Goal: Transaction & Acquisition: Purchase product/service

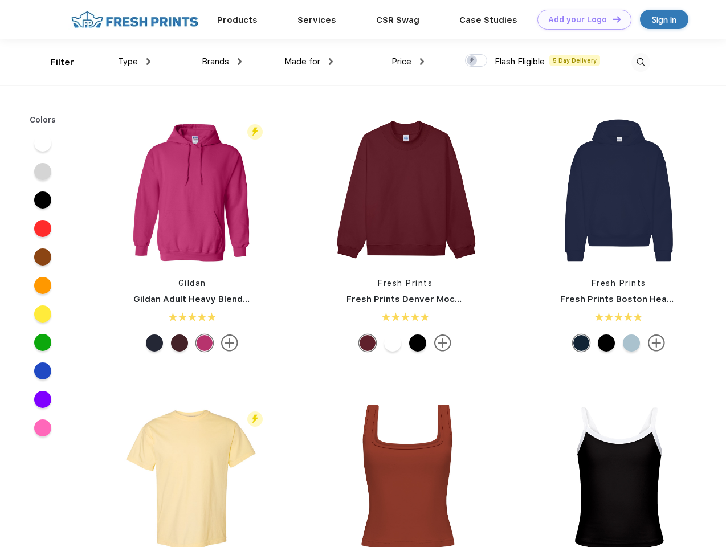
click at [580, 19] on link "Add your Logo Design Tool" at bounding box center [584, 20] width 94 height 20
click at [0, 0] on div "Design Tool" at bounding box center [0, 0] width 0 height 0
click at [611, 19] on link "Add your Logo Design Tool" at bounding box center [584, 20] width 94 height 20
click at [55, 62] on div "Filter" at bounding box center [62, 62] width 23 height 13
click at [134, 62] on span "Type" at bounding box center [128, 61] width 20 height 10
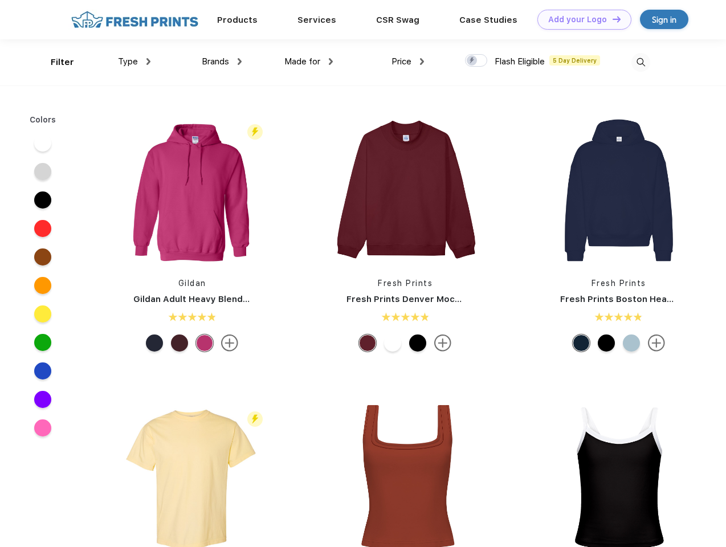
click at [222, 62] on span "Brands" at bounding box center [215, 61] width 27 height 10
click at [309, 62] on span "Made for" at bounding box center [302, 61] width 36 height 10
click at [408, 62] on span "Price" at bounding box center [401, 61] width 20 height 10
click at [476, 61] on div at bounding box center [476, 60] width 22 height 13
click at [472, 61] on input "checkbox" at bounding box center [468, 57] width 7 height 7
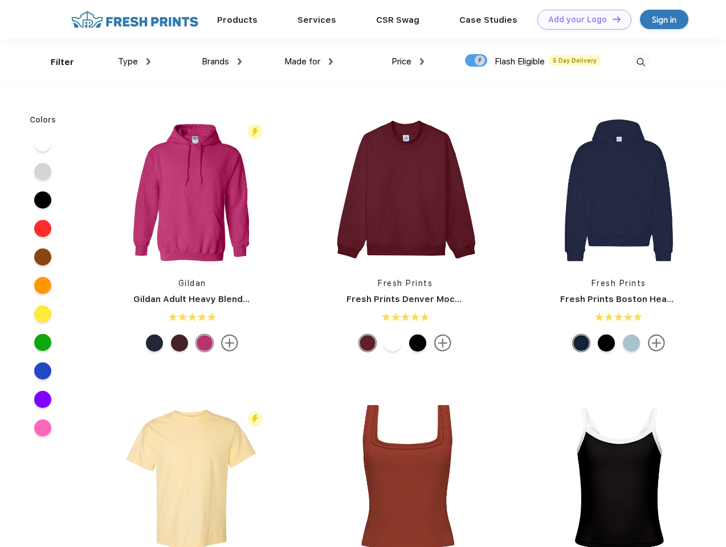
click at [640, 62] on img at bounding box center [640, 62] width 19 height 19
